Goal: Task Accomplishment & Management: Manage account settings

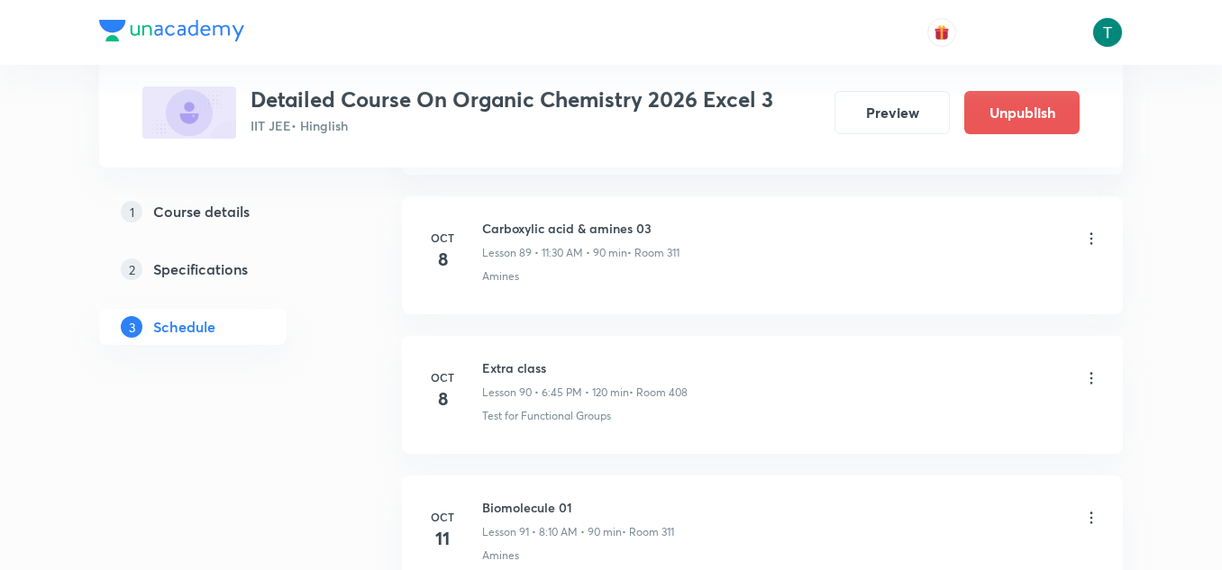
scroll to position [13586, 0]
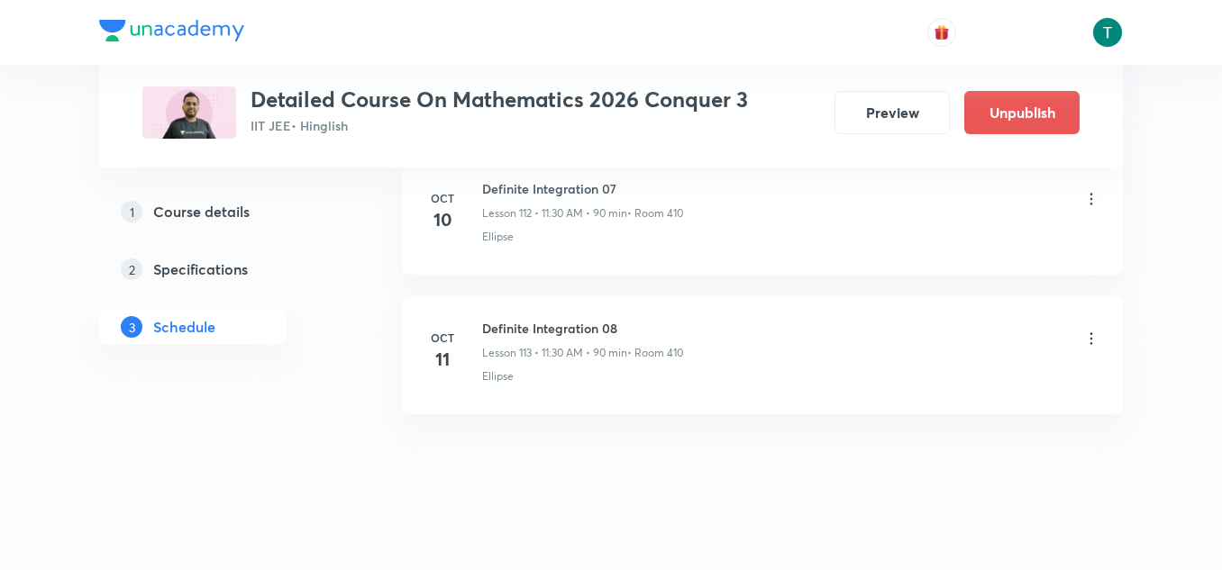
scroll to position [16602, 0]
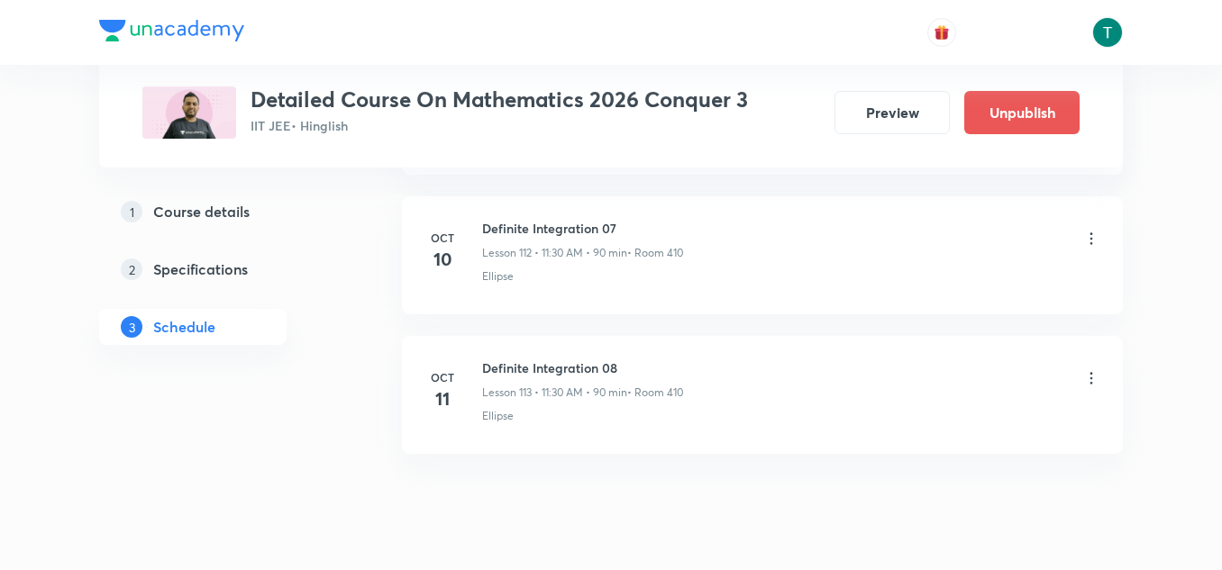
click at [1091, 381] on icon at bounding box center [1091, 378] width 18 height 18
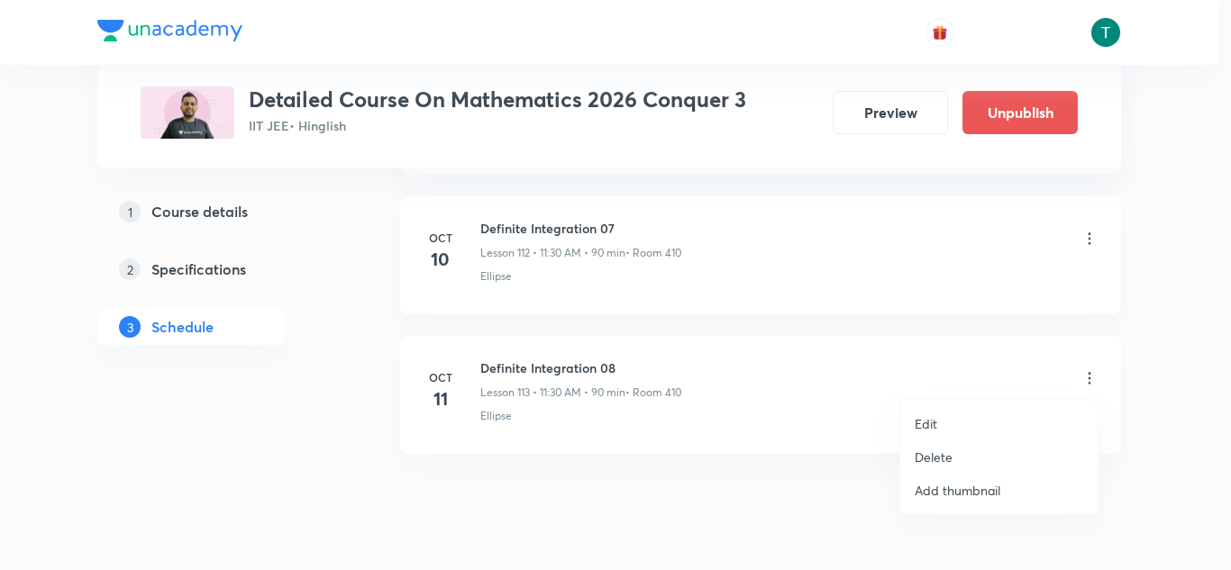
click at [948, 458] on p "Delete" at bounding box center [933, 457] width 38 height 19
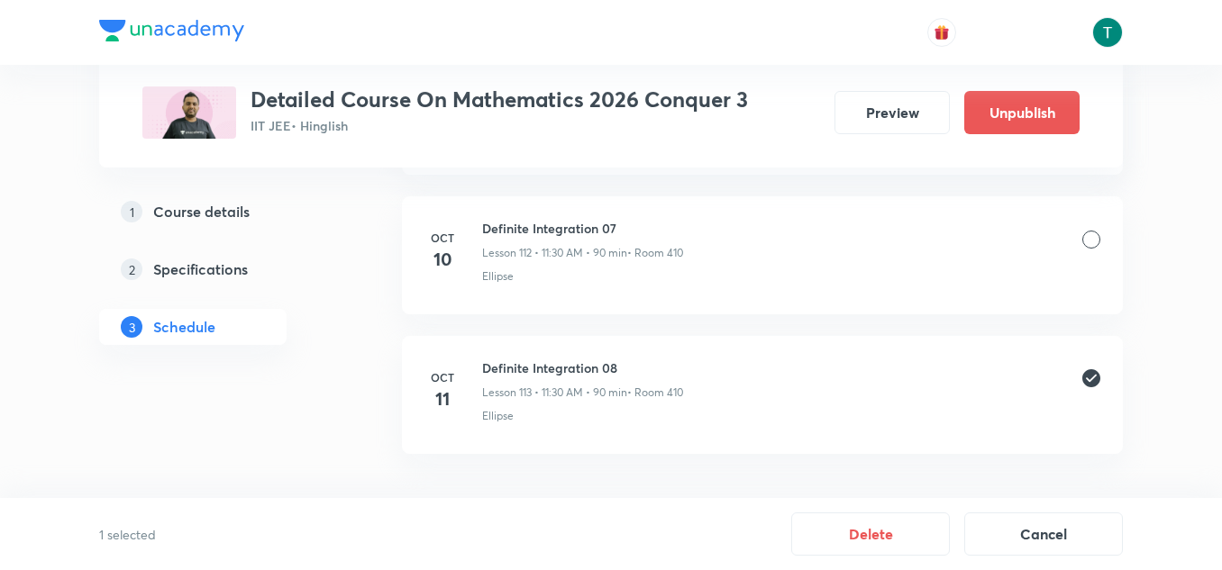
click at [1090, 235] on div at bounding box center [1091, 240] width 18 height 18
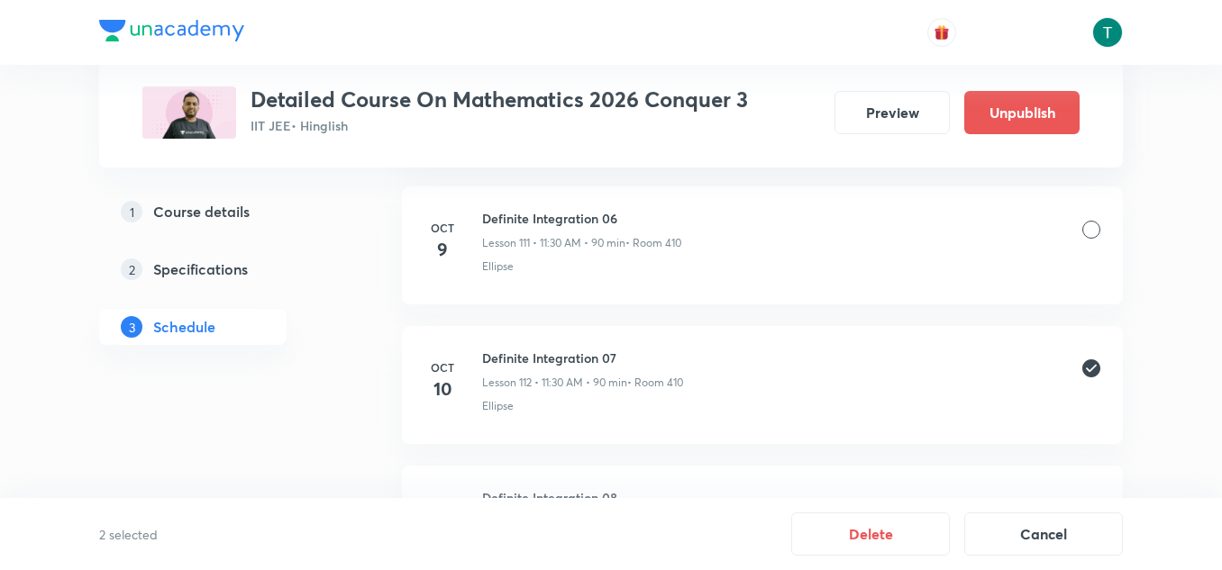
scroll to position [16443, 0]
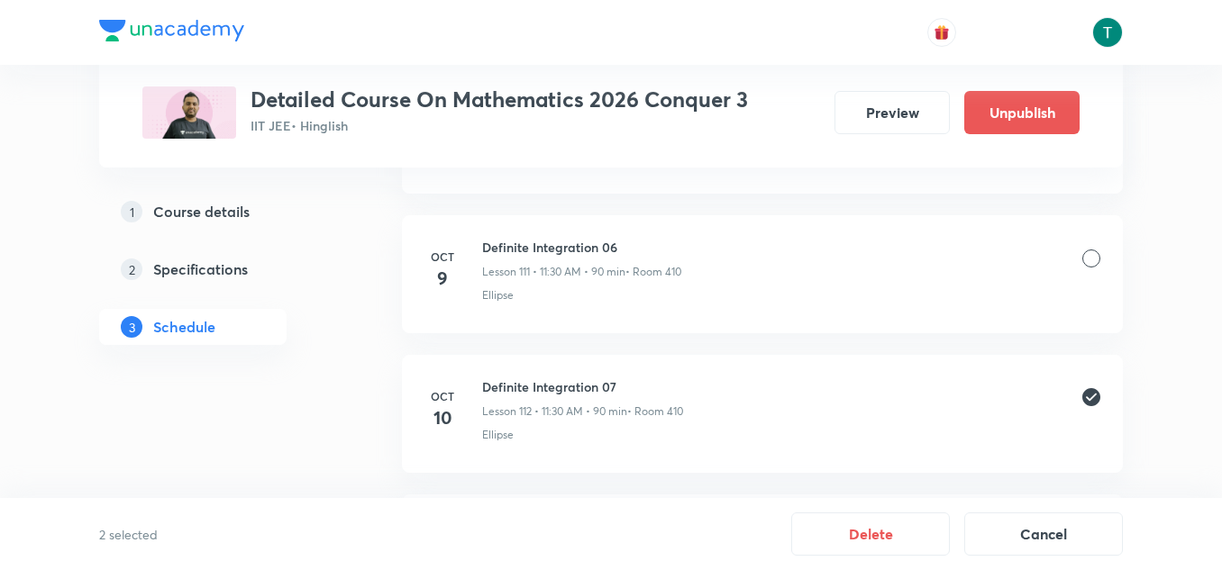
click at [1096, 248] on div "Definite Integration 06 Lesson 111 • 11:30 AM • 90 min • Room 410" at bounding box center [791, 259] width 618 height 42
click at [1095, 257] on div at bounding box center [1091, 259] width 18 height 18
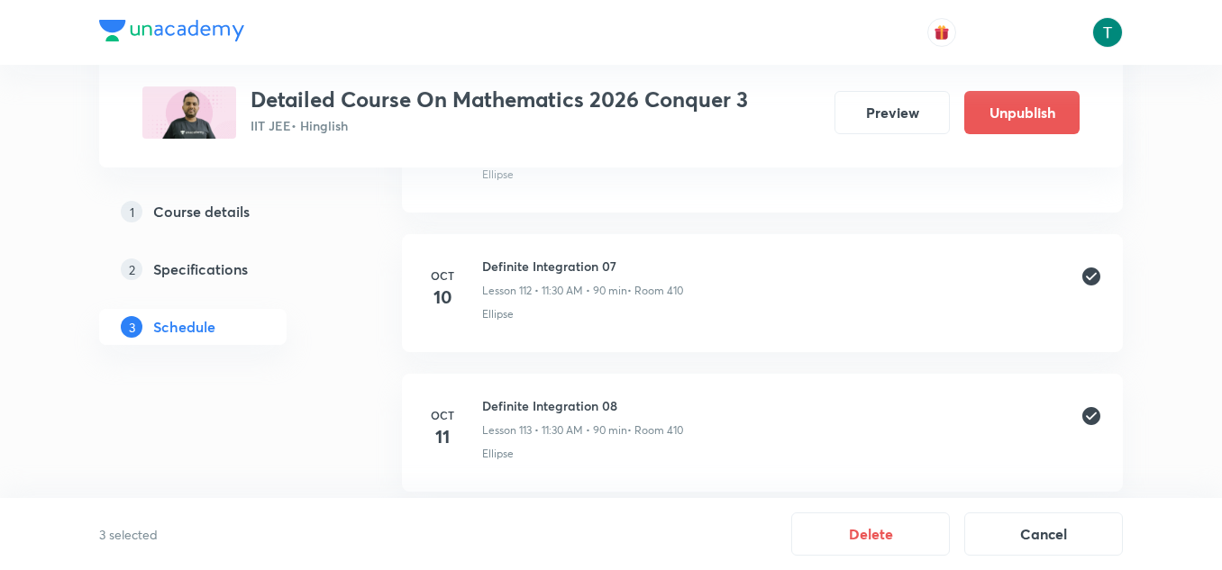
scroll to position [16562, 0]
click at [878, 551] on button "Delete" at bounding box center [870, 532] width 159 height 43
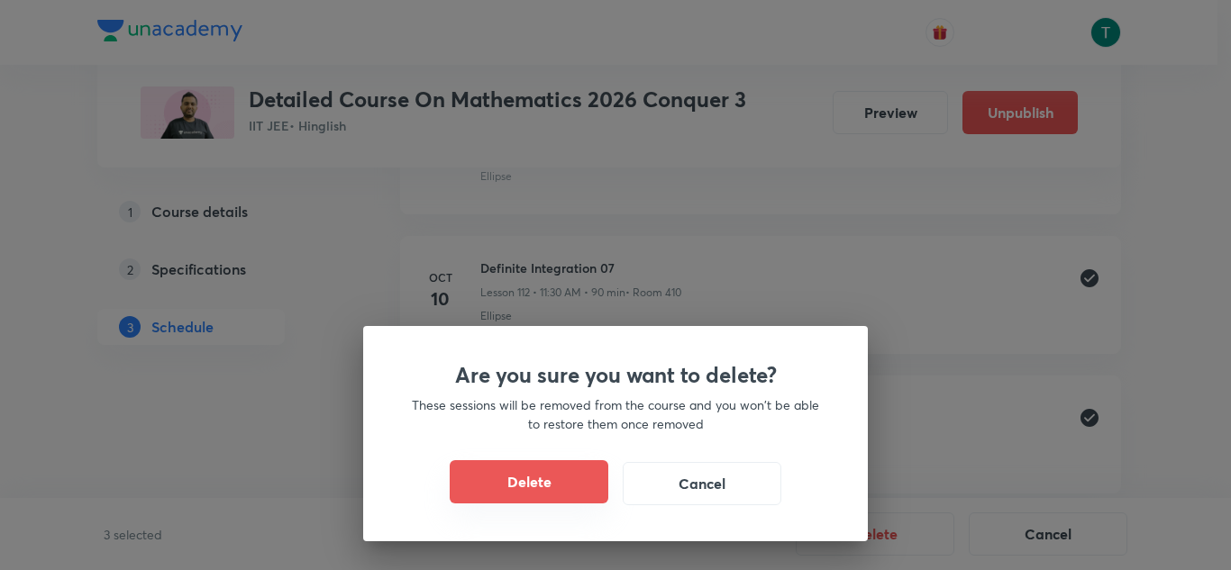
click at [534, 477] on button "Delete" at bounding box center [529, 481] width 159 height 43
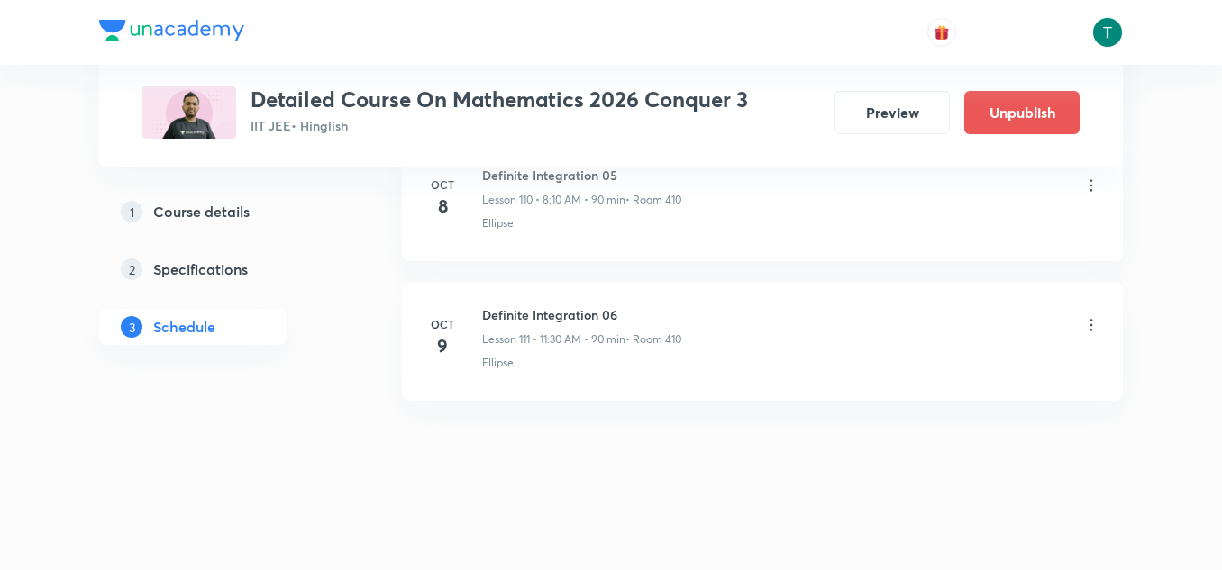
scroll to position [16236, 0]
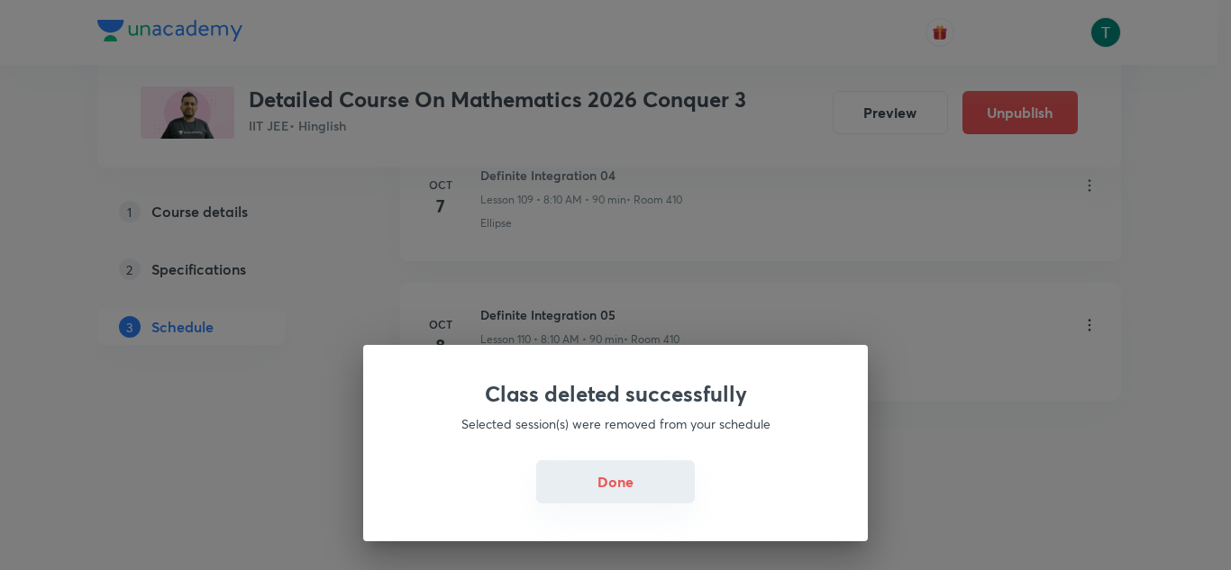
click at [621, 478] on button "Done" at bounding box center [615, 481] width 159 height 43
